Goal: Transaction & Acquisition: Purchase product/service

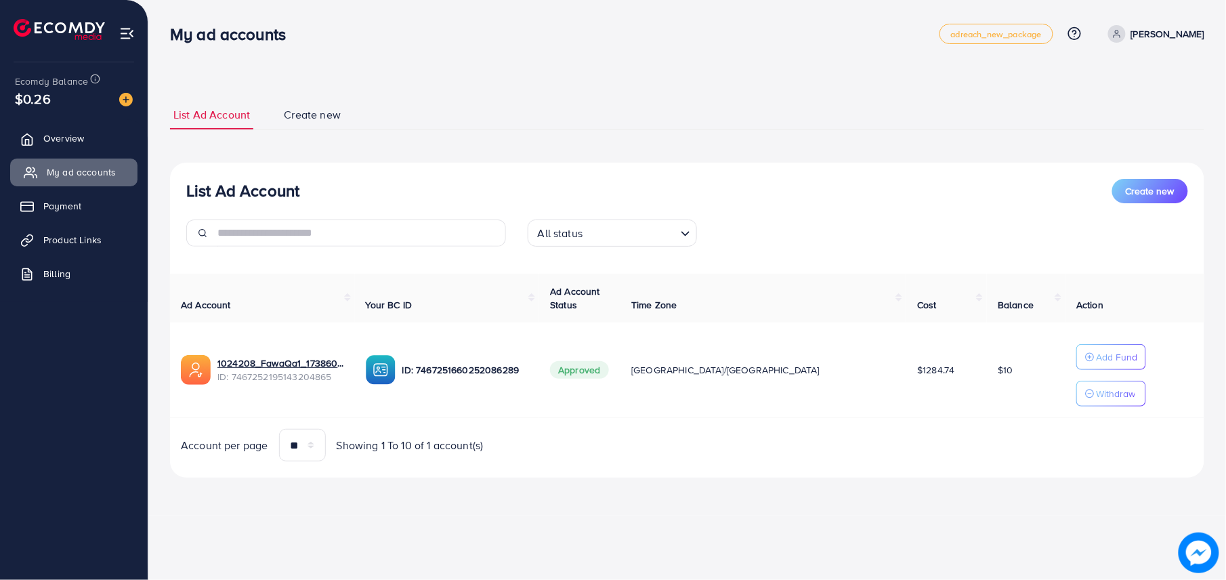
drag, startPoint x: 85, startPoint y: 134, endPoint x: 99, endPoint y: 167, distance: 35.5
click at [84, 134] on span "Overview" at bounding box center [63, 138] width 41 height 14
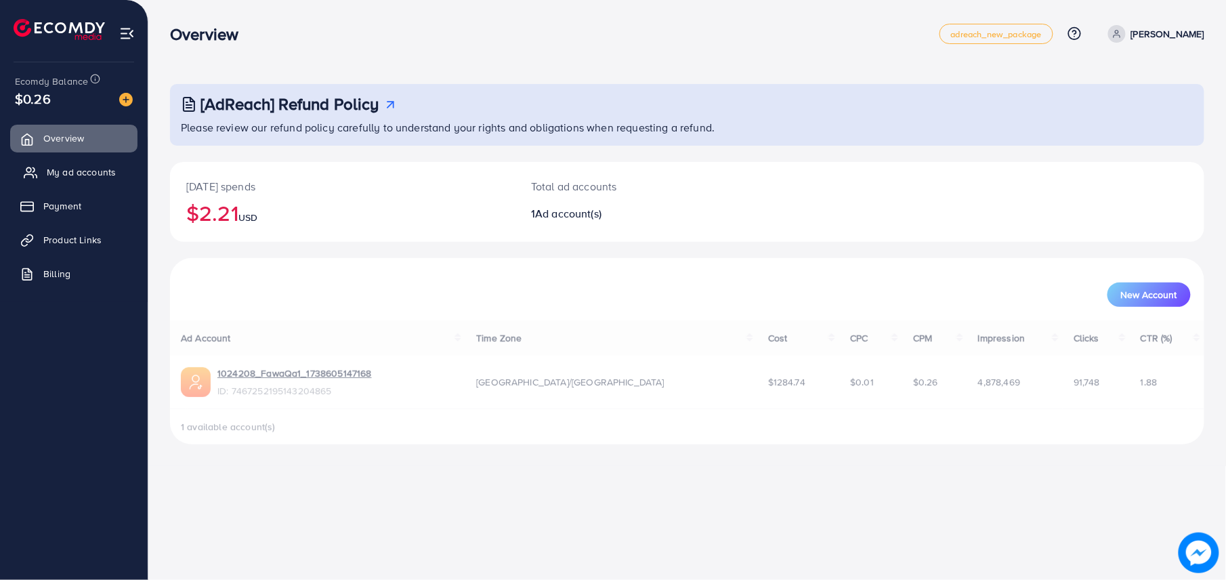
click at [101, 169] on span "My ad accounts" at bounding box center [81, 172] width 69 height 14
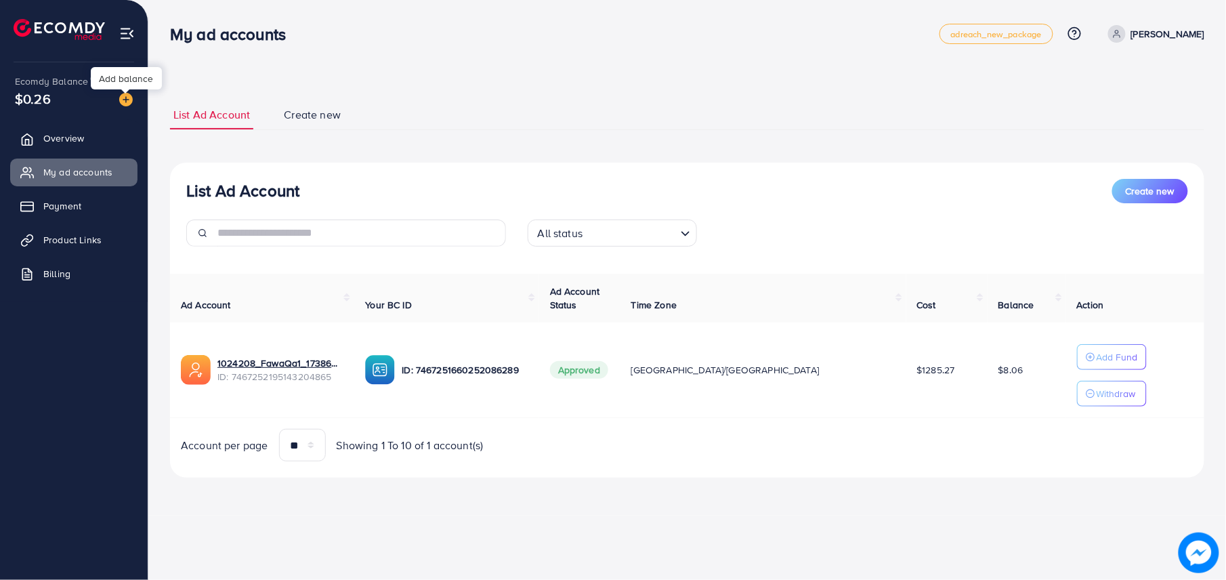
click at [125, 99] on img at bounding box center [126, 100] width 14 height 14
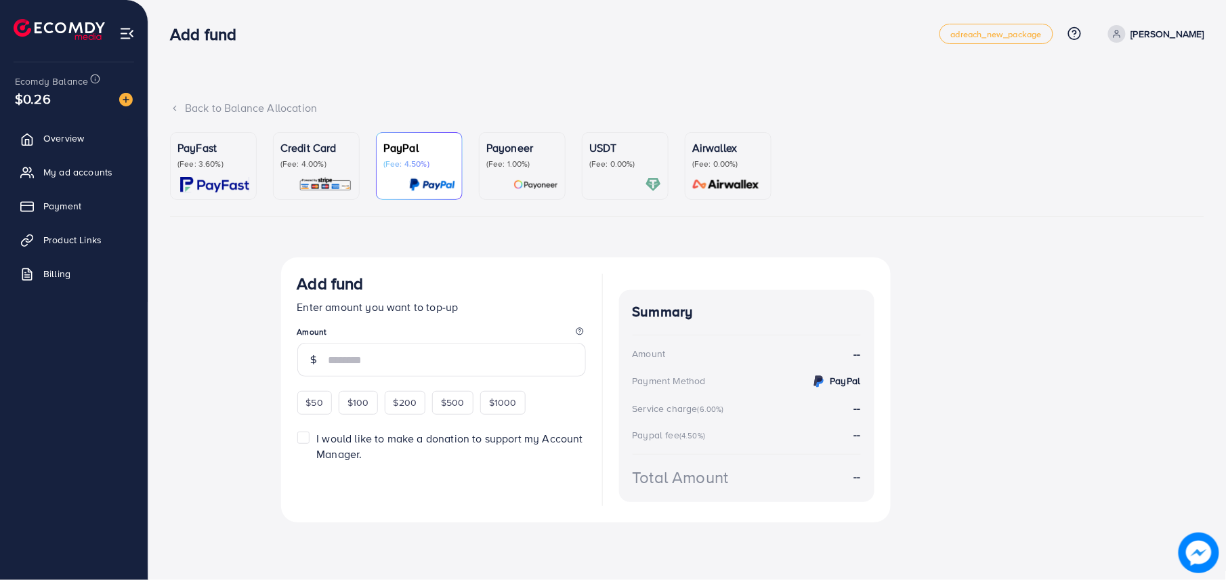
click at [149, 144] on div "Back to Balance Allocation PayFast (Fee: 3.60%) Credit Card (Fee: 4.00%) PayPal…" at bounding box center [686, 285] width 1077 height 571
click at [225, 148] on p "PayFast" at bounding box center [213, 147] width 72 height 16
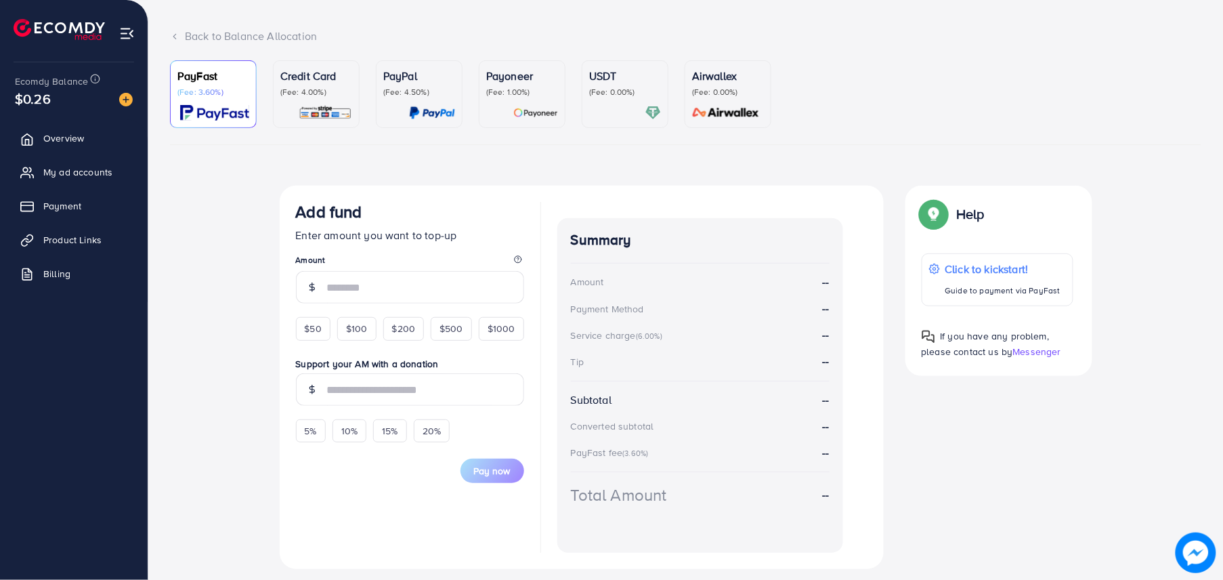
scroll to position [110, 0]
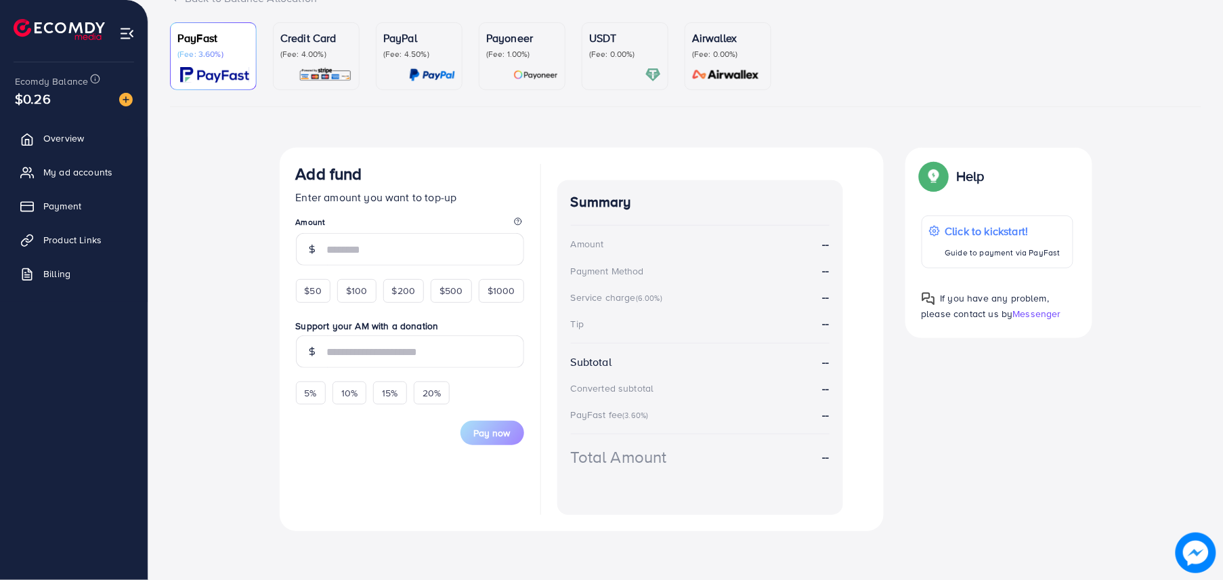
click at [314, 274] on div "$50 $100 $200 $500 $1000" at bounding box center [410, 287] width 228 height 30
click at [313, 297] on div "$50" at bounding box center [313, 290] width 35 height 23
type input "**"
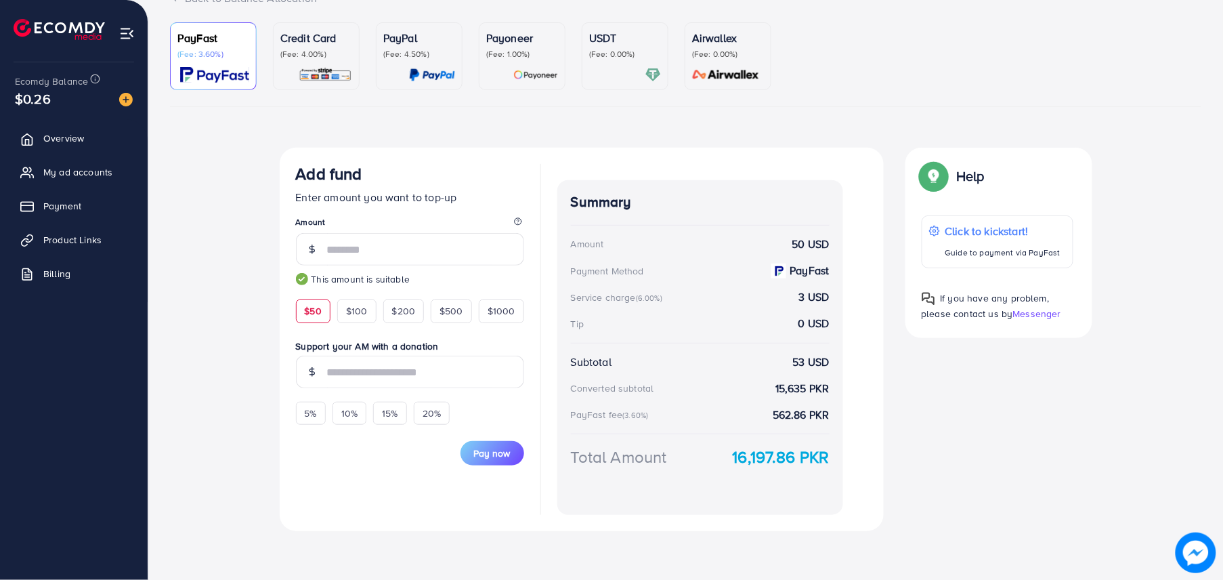
click at [775, 456] on strong "16,197.86 PKR" at bounding box center [781, 457] width 97 height 24
copy strong "16,197.86"
click at [500, 444] on button "Pay now" at bounding box center [492, 453] width 64 height 24
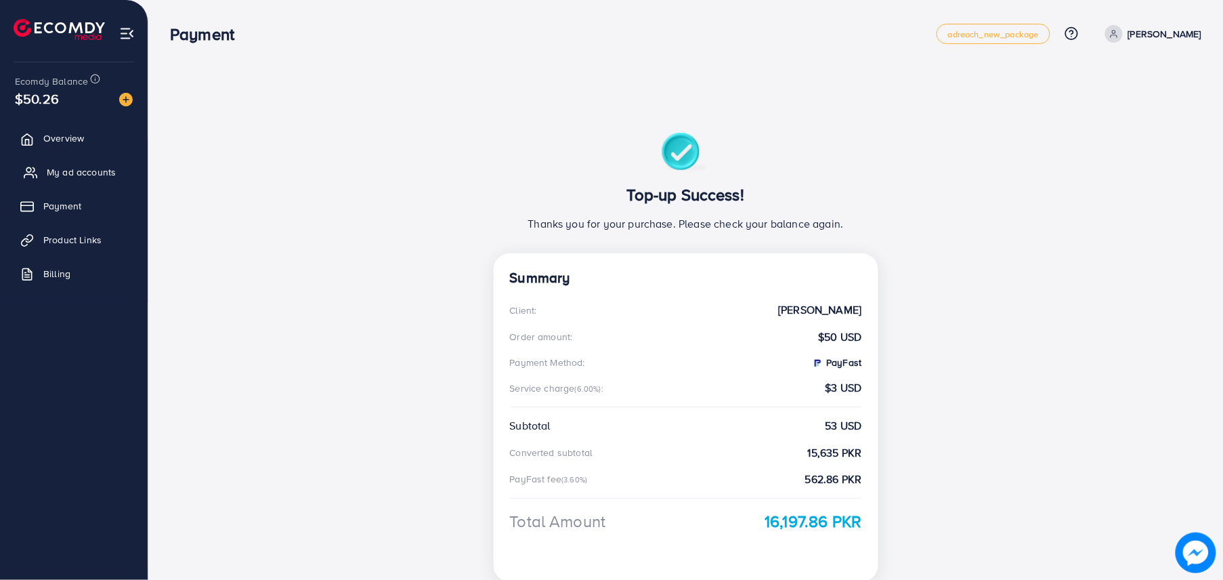
click at [96, 175] on span "My ad accounts" at bounding box center [81, 172] width 69 height 14
